Goal: Transaction & Acquisition: Purchase product/service

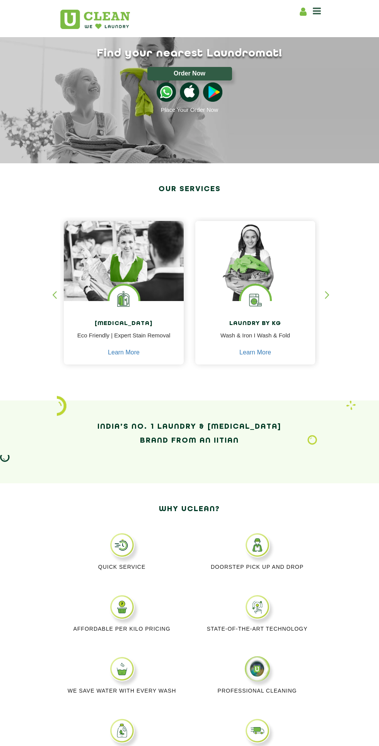
click at [315, 10] on icon at bounding box center [317, 10] width 8 height 9
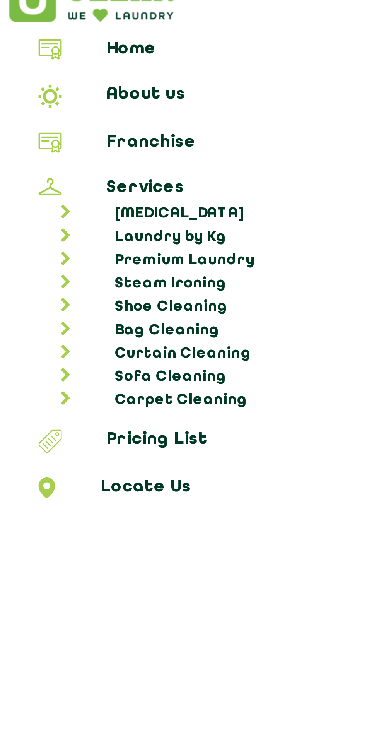
click at [65, 94] on link "Laundry by Kg" at bounding box center [193, 98] width 366 height 8
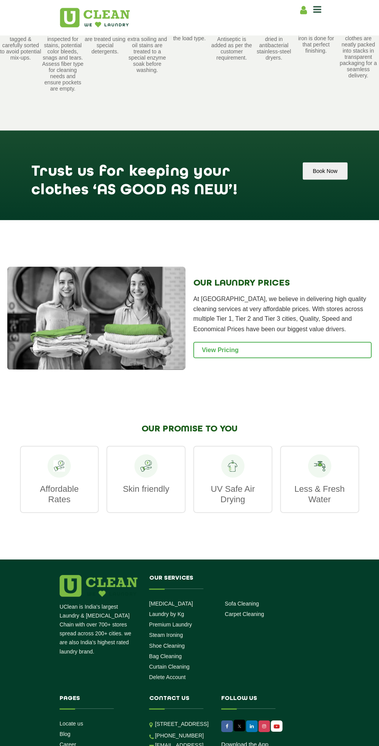
scroll to position [829, 0]
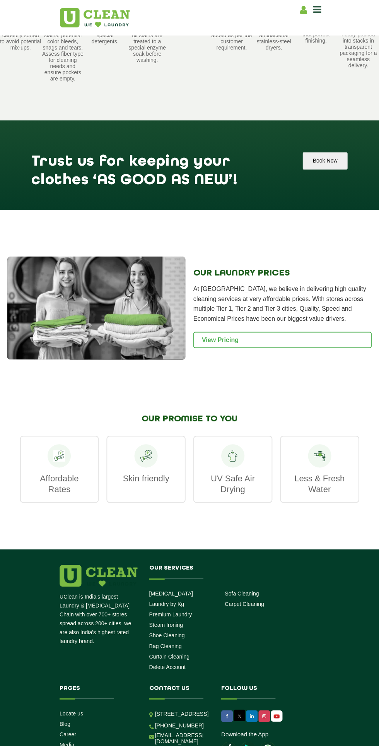
click at [309, 347] on link "View Pricing" at bounding box center [283, 341] width 178 height 16
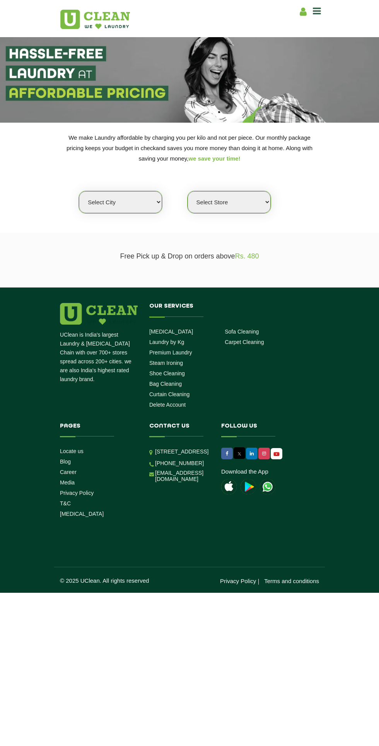
click at [113, 213] on select "Select city Aalo Agartala Agra Ahmedabad Akola Aligarh Alwar - UClean Select Am…" at bounding box center [120, 202] width 83 height 22
select select "8"
click at [79, 191] on select "Select city Aalo Agartala Agra Ahmedabad Akola Aligarh Alwar - UClean Select Am…" at bounding box center [120, 202] width 83 height 22
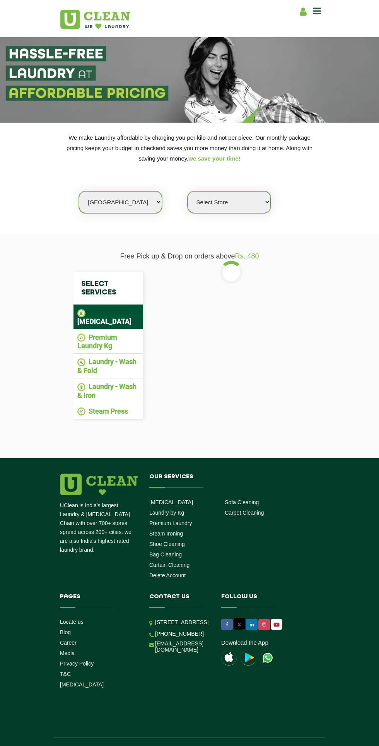
click at [245, 202] on select "Select Store UClean Jadavpur UClean Kamalgazi UClean Astra Towers UClean Bansdr…" at bounding box center [229, 202] width 83 height 22
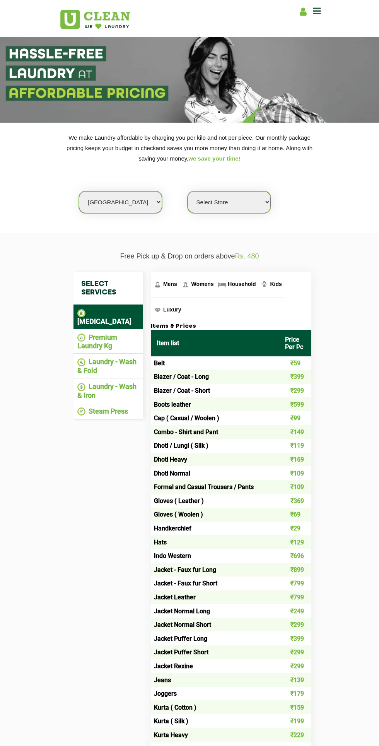
select select "498"
click at [188, 191] on select "Select Store UClean Jadavpur UClean Kamalgazi UClean Astra Towers UClean Bansdr…" at bounding box center [229, 202] width 83 height 22
click at [121, 358] on li "Laundry - Wash & Fold" at bounding box center [108, 366] width 62 height 17
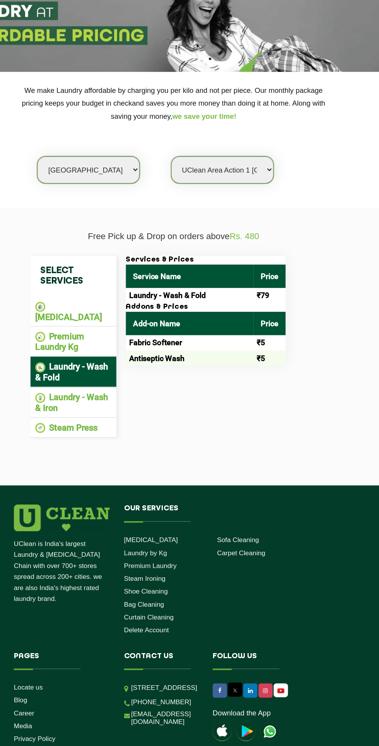
scroll to position [3, 0]
